Goal: Book appointment/travel/reservation

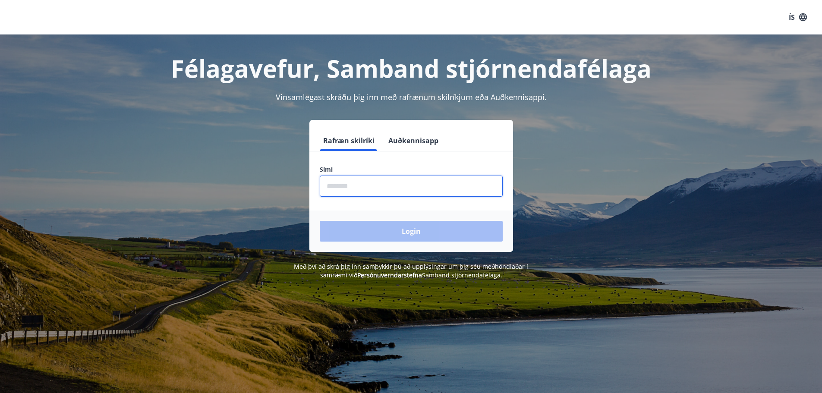
click at [323, 182] on input "phone" at bounding box center [411, 186] width 183 height 21
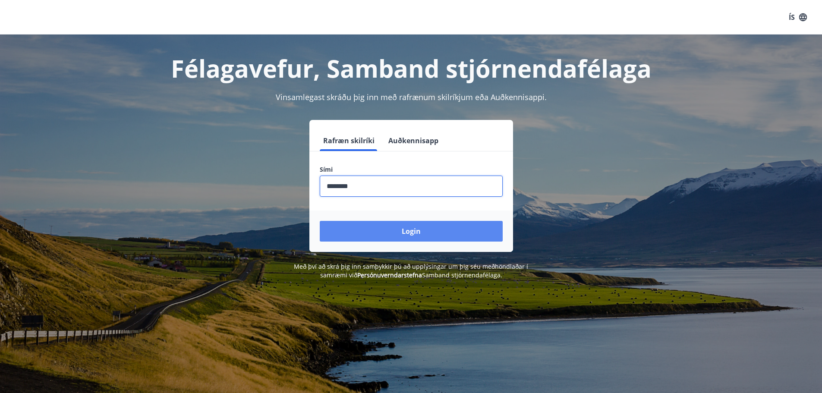
type input "********"
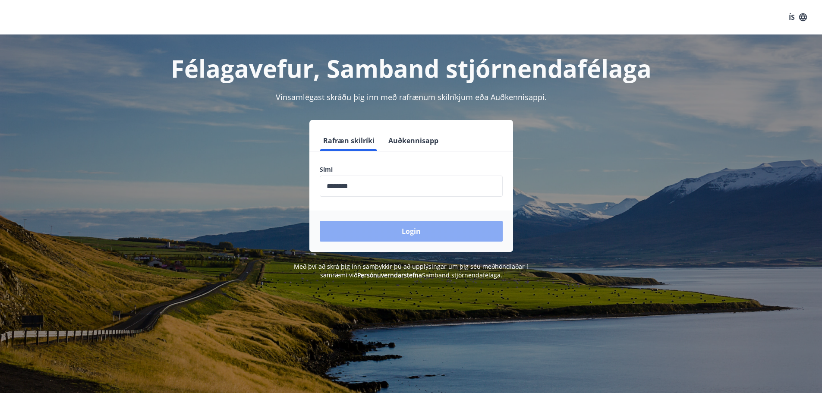
click at [427, 234] on button "Login" at bounding box center [411, 231] width 183 height 21
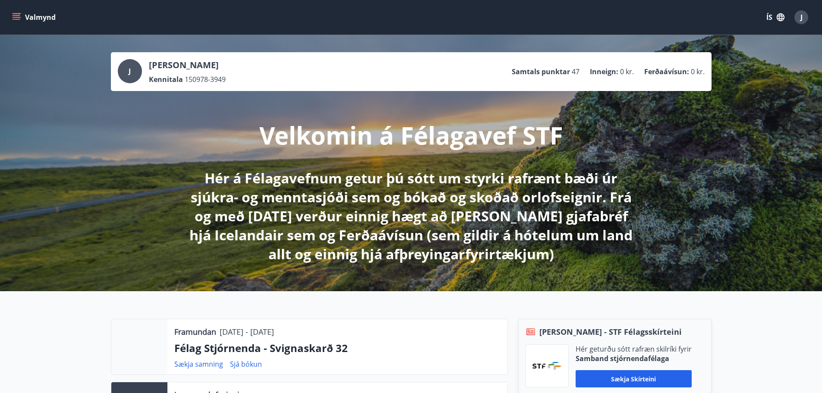
click at [18, 18] on icon "menu" at bounding box center [17, 17] width 9 height 1
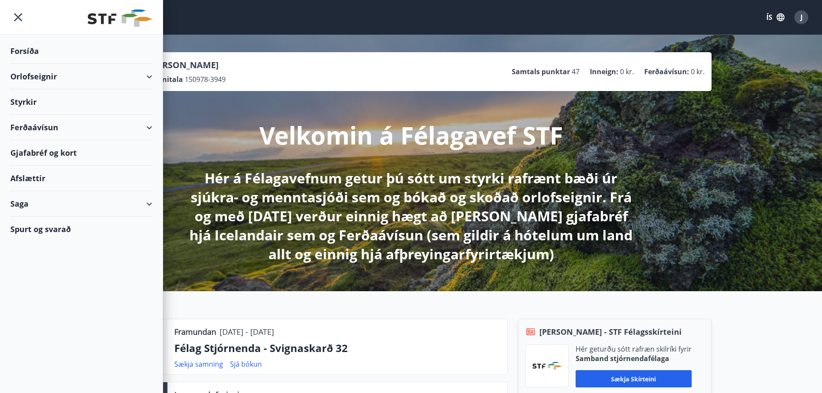
click at [133, 78] on div "Orlofseignir" at bounding box center [81, 76] width 142 height 25
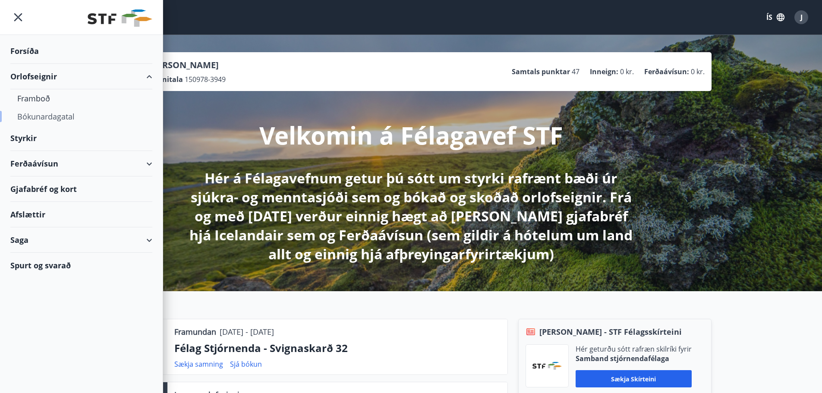
click at [57, 116] on div "Bókunardagatal" at bounding box center [81, 116] width 128 height 18
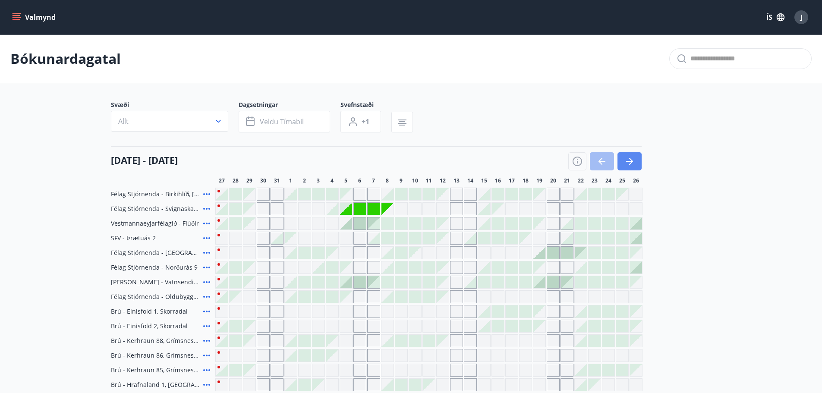
click at [630, 158] on icon "button" at bounding box center [629, 161] width 10 height 10
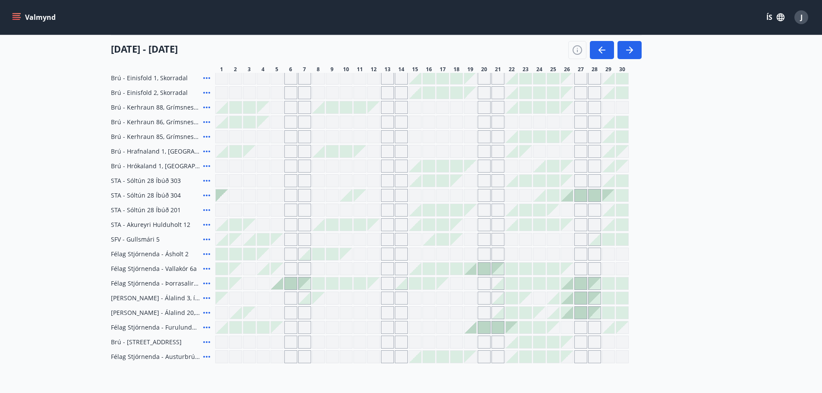
scroll to position [235, 0]
click at [572, 272] on div "Gráir dagar eru ekki bókanlegir" at bounding box center [567, 267] width 12 height 12
click at [584, 267] on div "Gráir dagar eru ekki bókanlegir" at bounding box center [580, 267] width 13 height 13
click at [556, 270] on div at bounding box center [553, 267] width 12 height 12
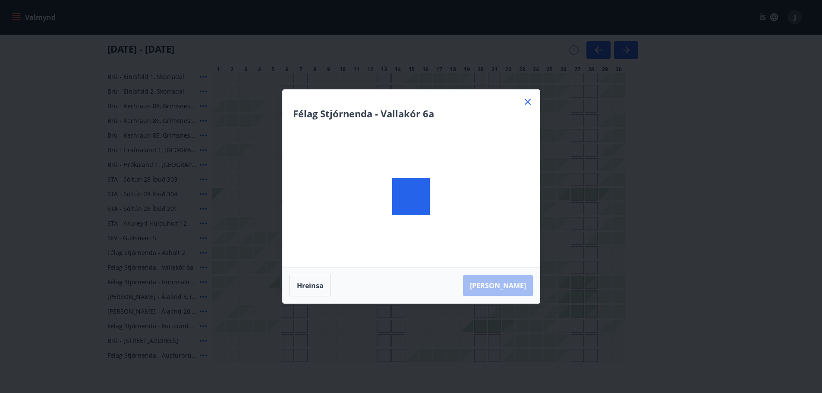
scroll to position [74, 0]
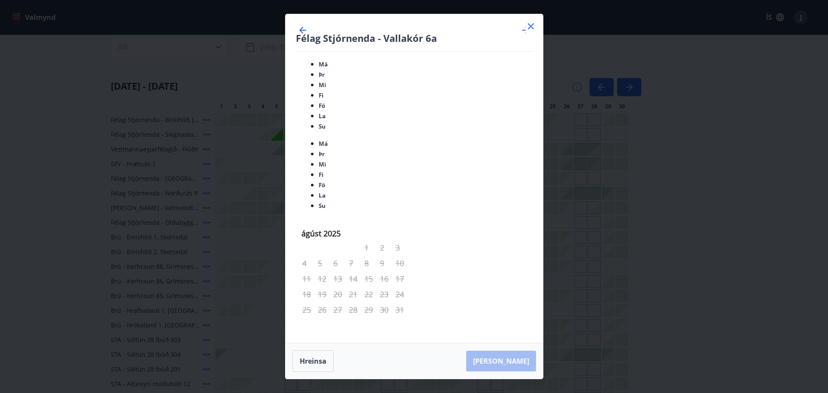
drag, startPoint x: 389, startPoint y: 162, endPoint x: 530, endPoint y: 102, distance: 153.0
click at [530, 29] on icon at bounding box center [531, 26] width 6 height 6
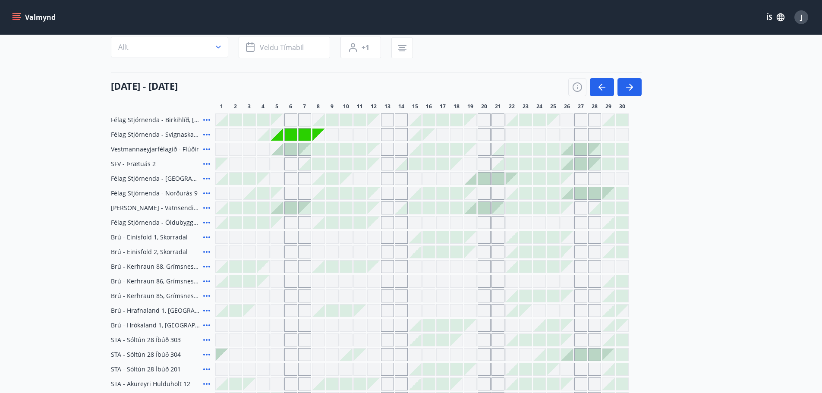
click at [309, 282] on div "Gráir dagar eru ekki bókanlegir" at bounding box center [304, 281] width 13 height 13
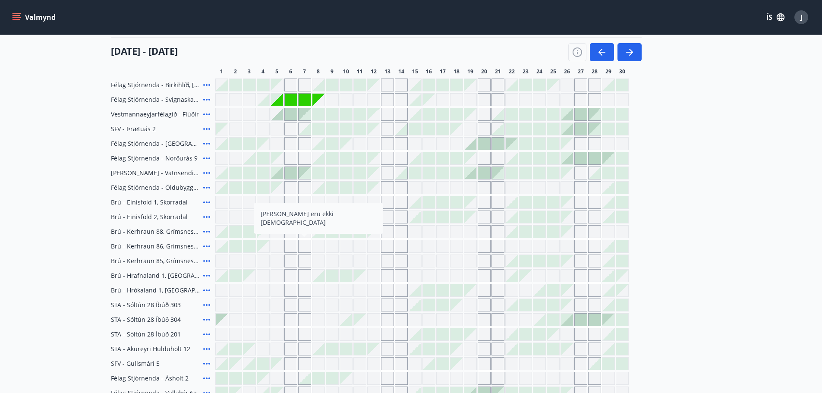
scroll to position [110, 0]
click at [290, 98] on div "Gráir dagar eru ekki bókanlegir" at bounding box center [291, 99] width 12 height 12
click at [578, 48] on icon "button" at bounding box center [576, 51] width 9 height 9
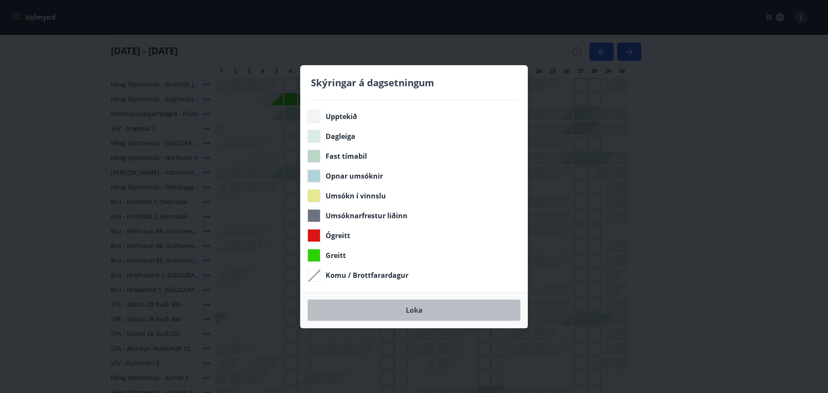
click at [427, 311] on button "Loka" at bounding box center [414, 310] width 213 height 22
click at [413, 311] on button "Loka" at bounding box center [414, 310] width 213 height 22
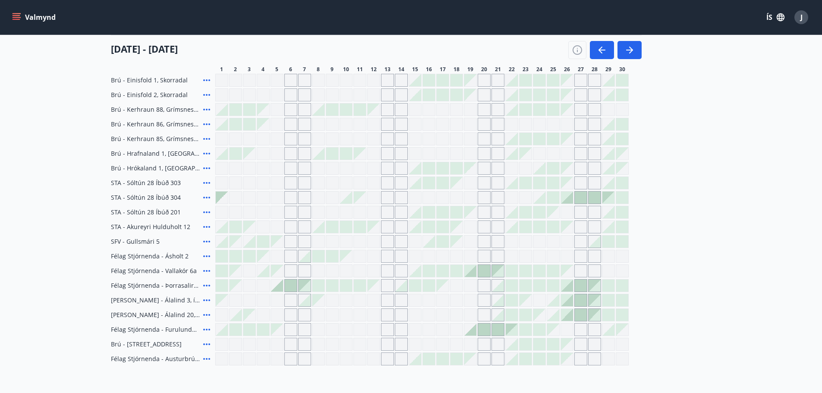
scroll to position [0, 0]
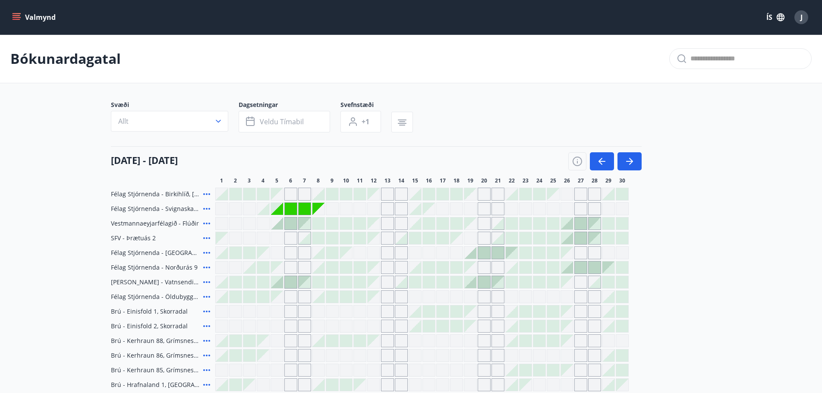
click at [13, 22] on button "Valmynd" at bounding box center [34, 17] width 49 height 16
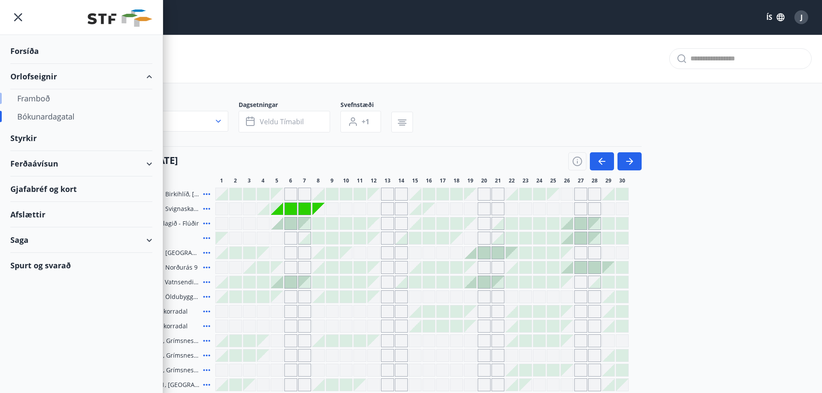
click at [45, 98] on div "Framboð" at bounding box center [81, 98] width 128 height 18
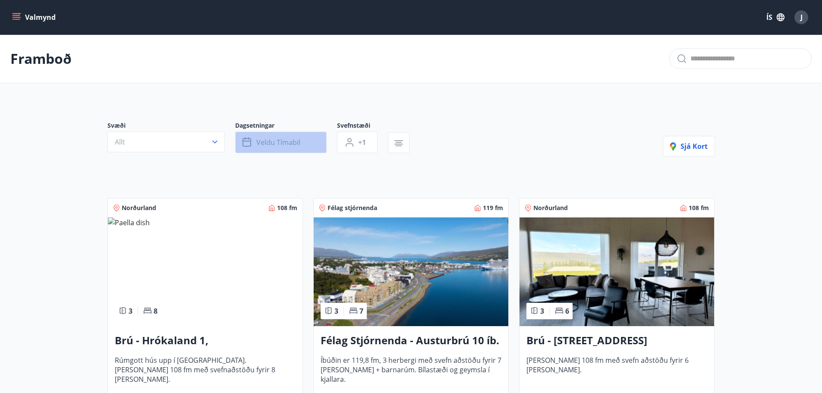
click at [285, 146] on span "Veldu tímabil" at bounding box center [278, 142] width 44 height 9
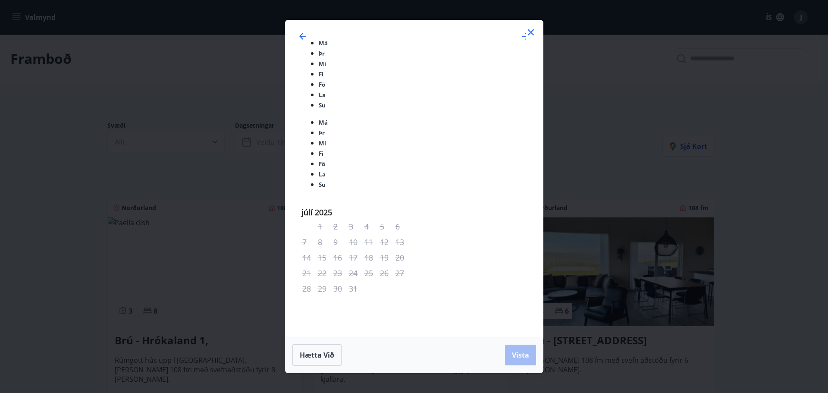
click at [521, 350] on span "Vista" at bounding box center [520, 354] width 17 height 9
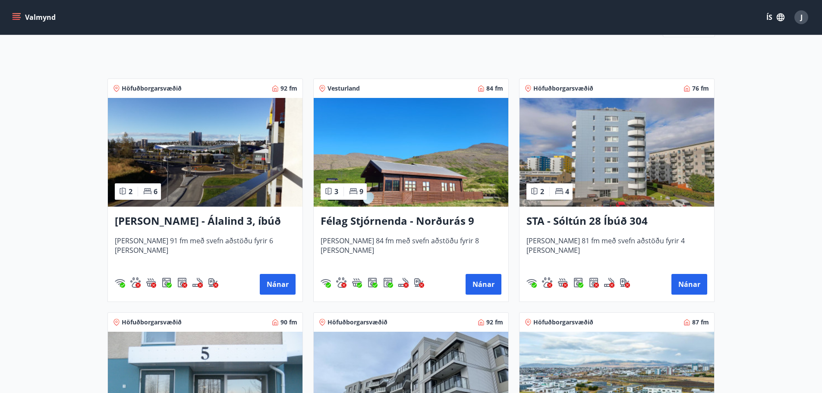
scroll to position [122, 0]
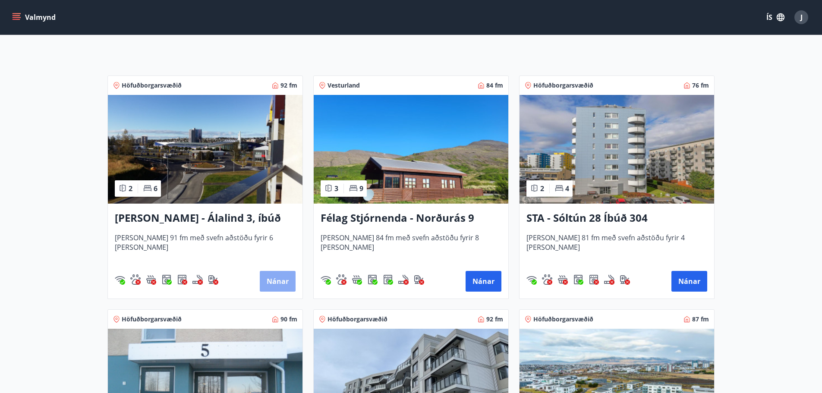
click at [268, 283] on button "Nánar" at bounding box center [278, 281] width 36 height 21
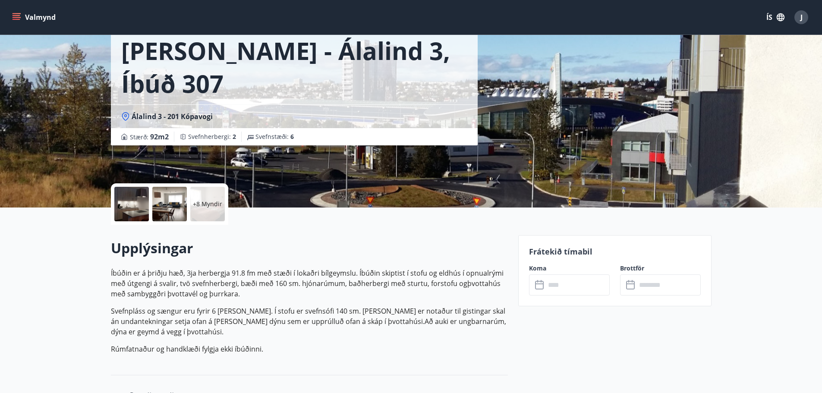
scroll to position [9, 0]
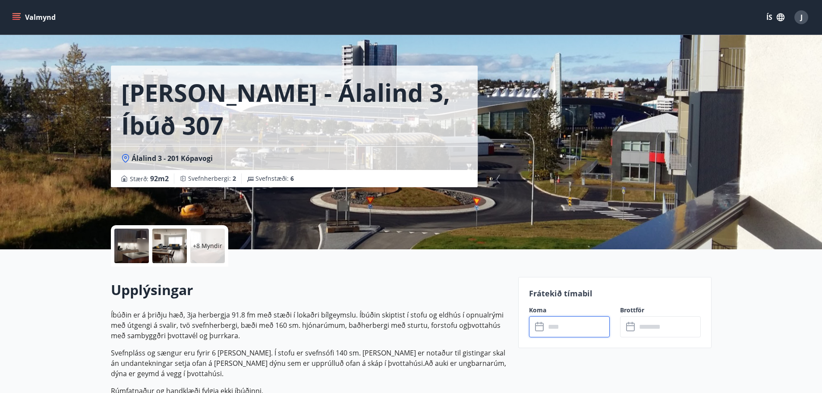
click at [565, 330] on input "text" at bounding box center [577, 326] width 64 height 21
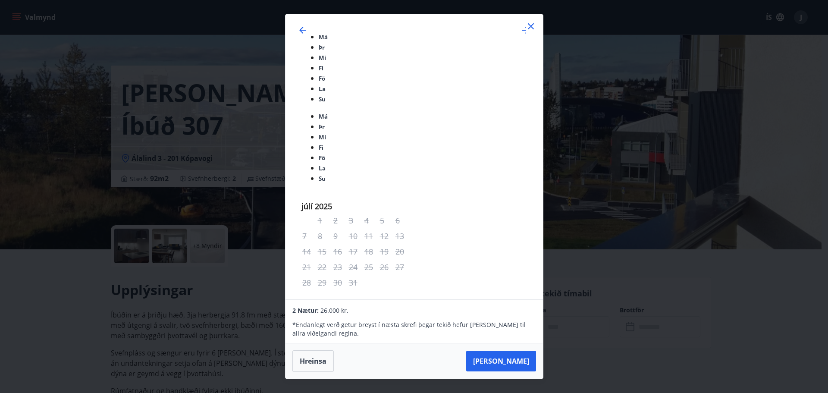
click at [533, 31] on icon at bounding box center [531, 26] width 10 height 10
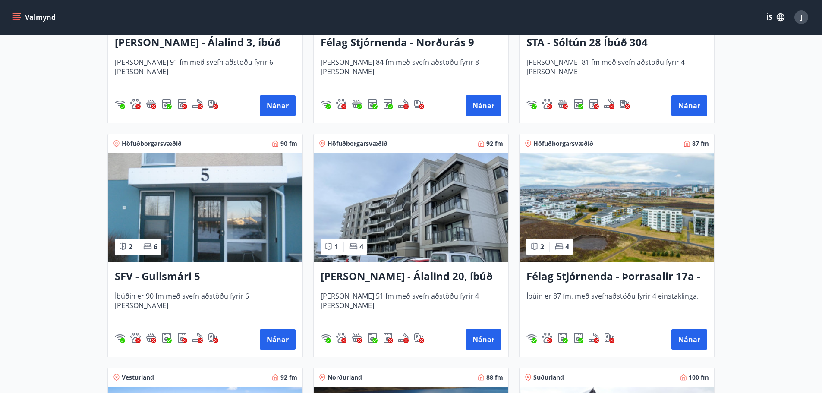
scroll to position [298, 0]
click at [393, 275] on h3 "[PERSON_NAME] - Álalind 20, íbúð 406" at bounding box center [410, 276] width 181 height 16
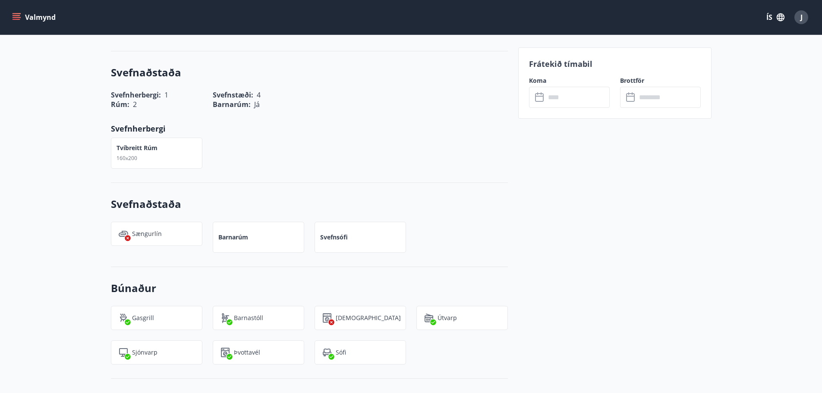
scroll to position [357, 0]
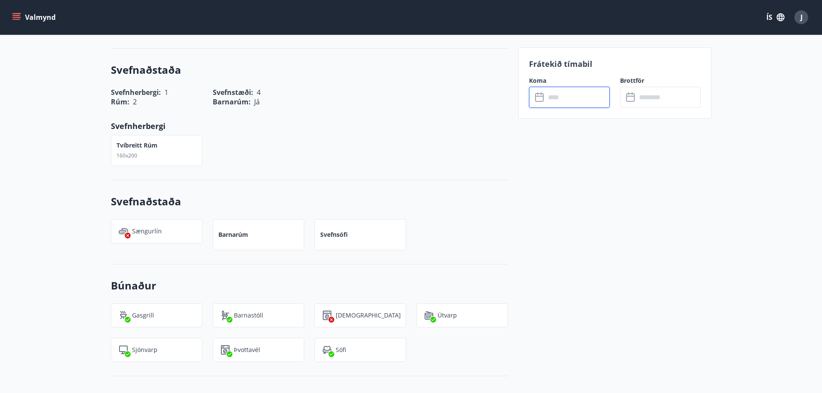
click at [566, 97] on input "text" at bounding box center [577, 97] width 64 height 21
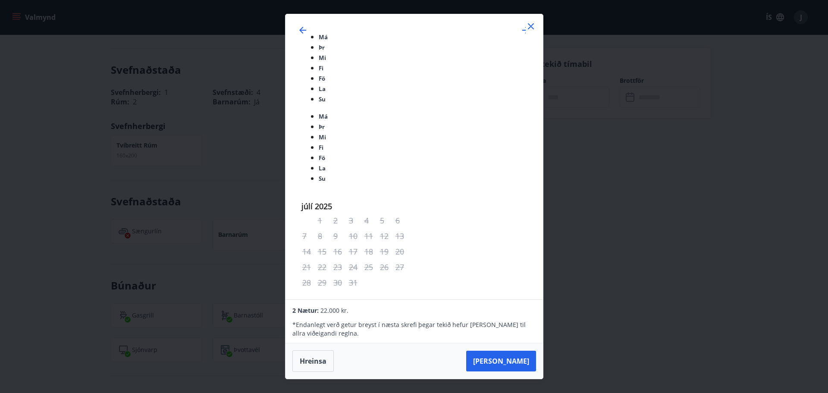
click at [531, 31] on icon at bounding box center [531, 26] width 10 height 10
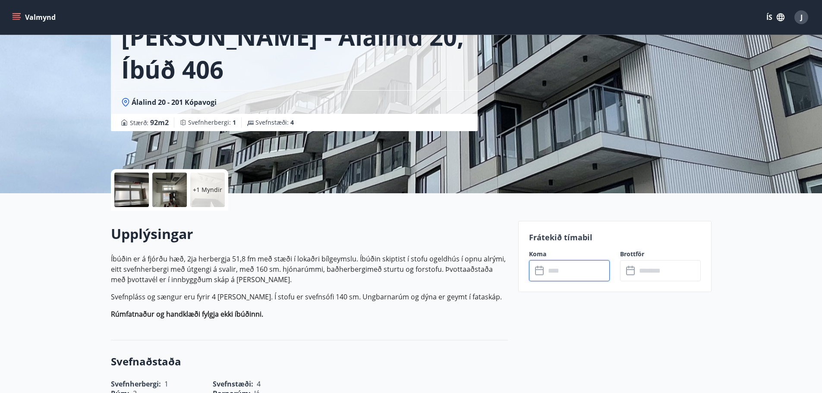
scroll to position [0, 0]
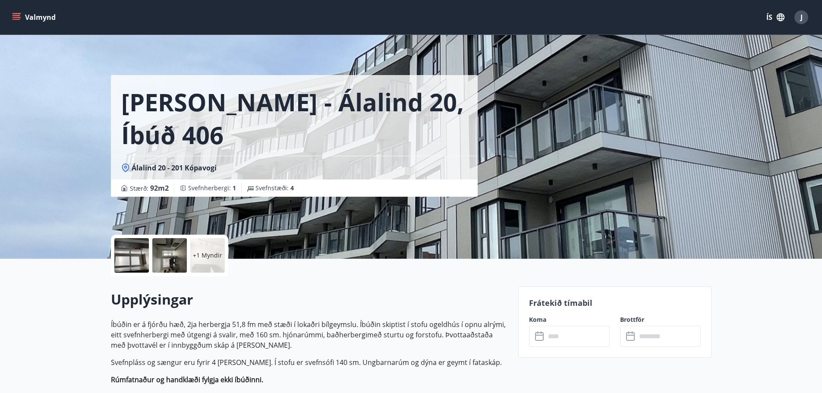
click at [416, 330] on p "Íbúðin er á fjórðu hæð, 2ja herbergja 51,8 fm með stæði í lokaðri bílgeymslu. Í…" at bounding box center [309, 334] width 397 height 31
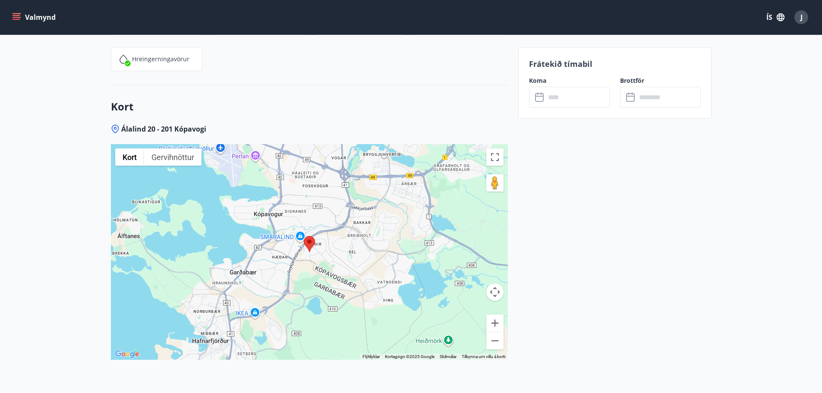
scroll to position [1051, 0]
